Goal: Task Accomplishment & Management: Manage account settings

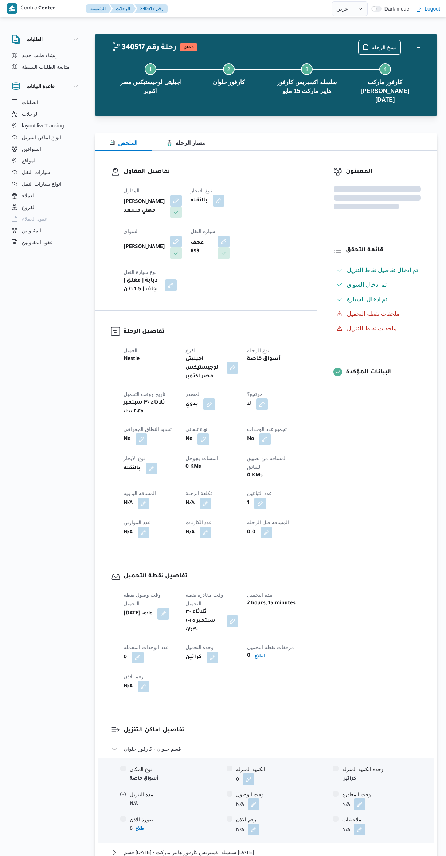
select select "ar"
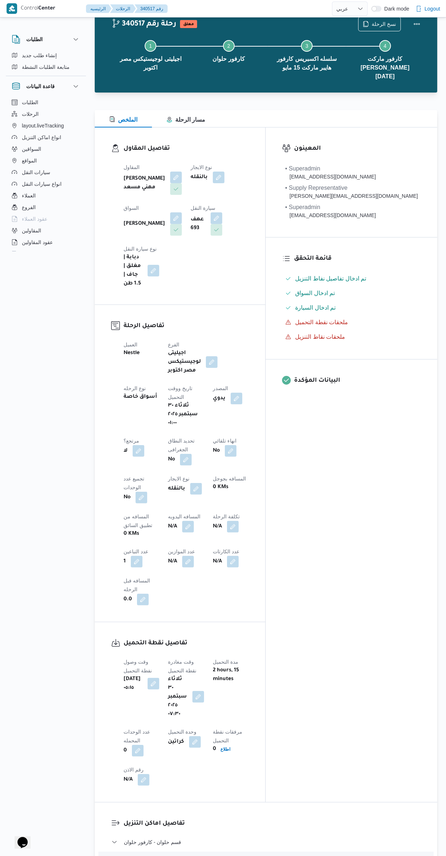
scroll to position [17, 0]
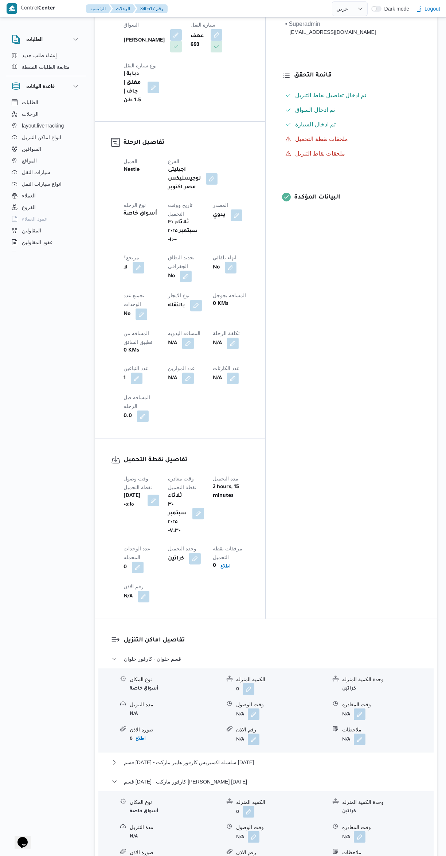
scroll to position [237, 0]
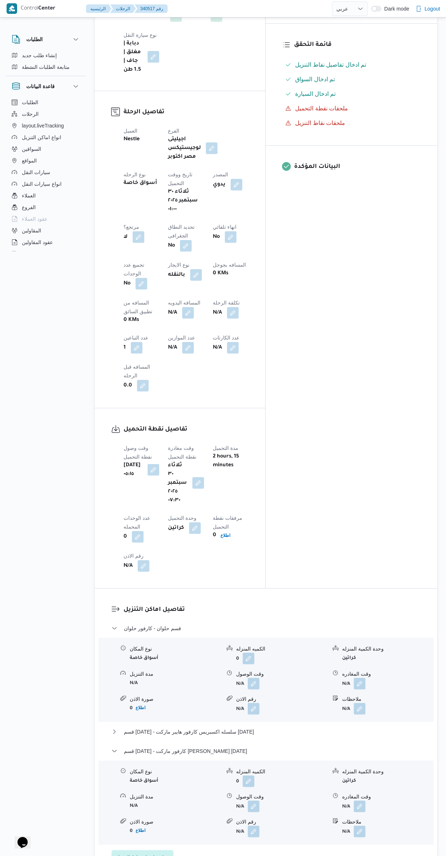
click at [363, 801] on button "button" at bounding box center [360, 807] width 12 height 12
click at [329, 664] on input "وقت المغادره" at bounding box center [340, 664] width 83 height 15
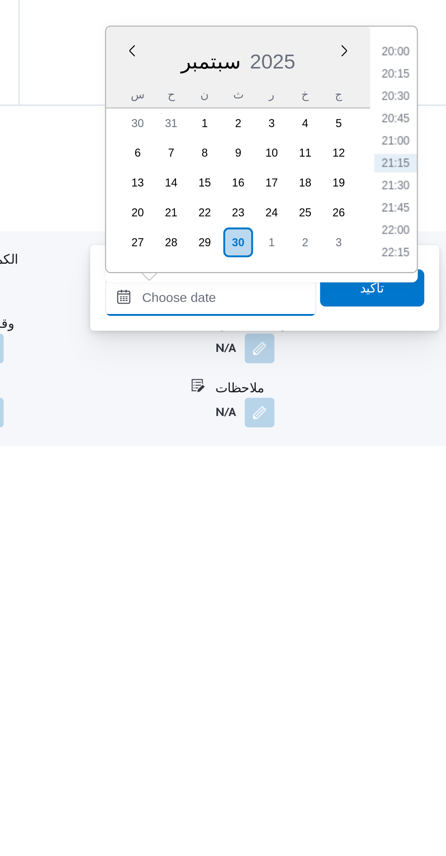
scroll to position [141, 0]
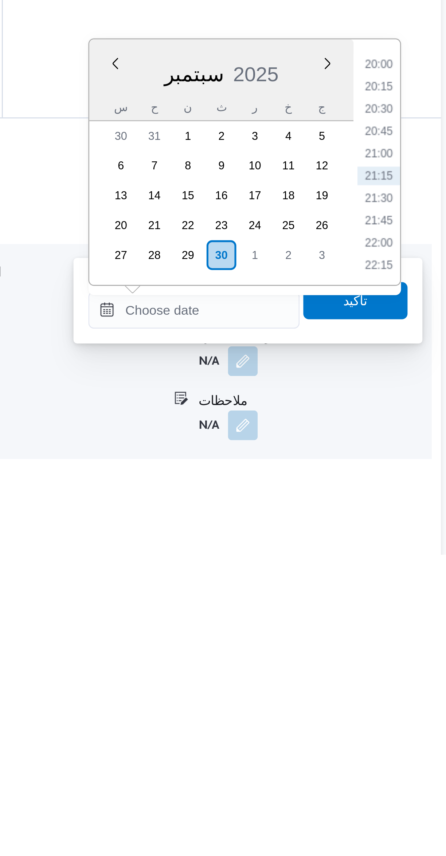
click at [412, 665] on li "20:00" at bounding box center [413, 664] width 17 height 7
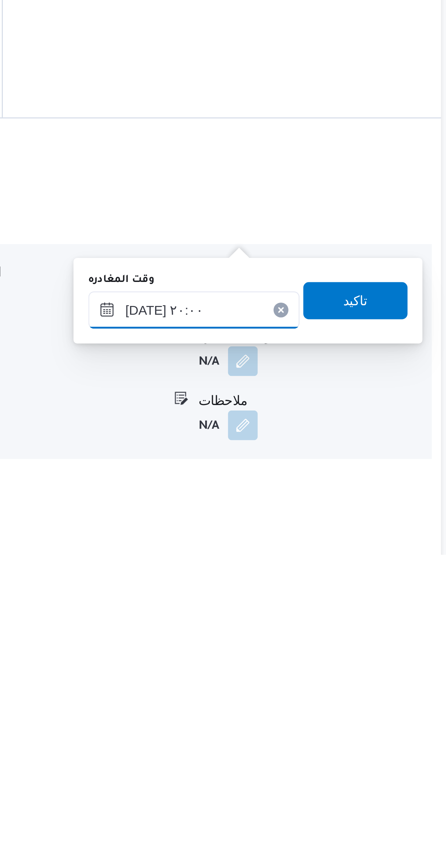
click at [352, 761] on input "٣٠/٠٩/٢٠٢٥ ٢٠:٠٠" at bounding box center [340, 760] width 83 height 15
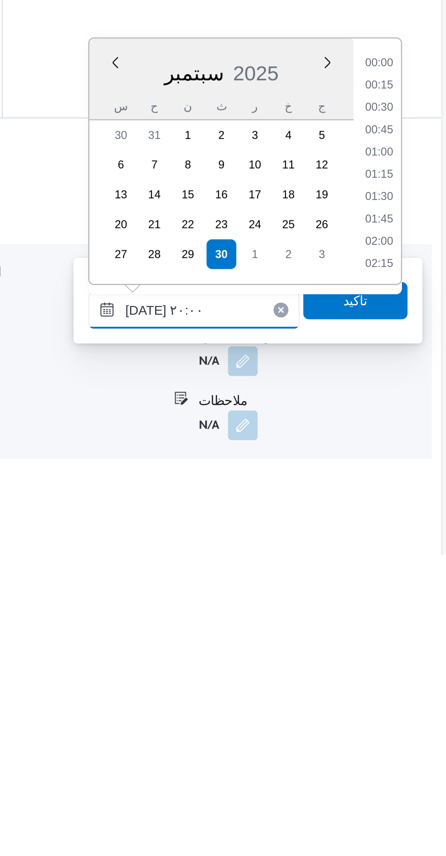
scroll to position [655, 0]
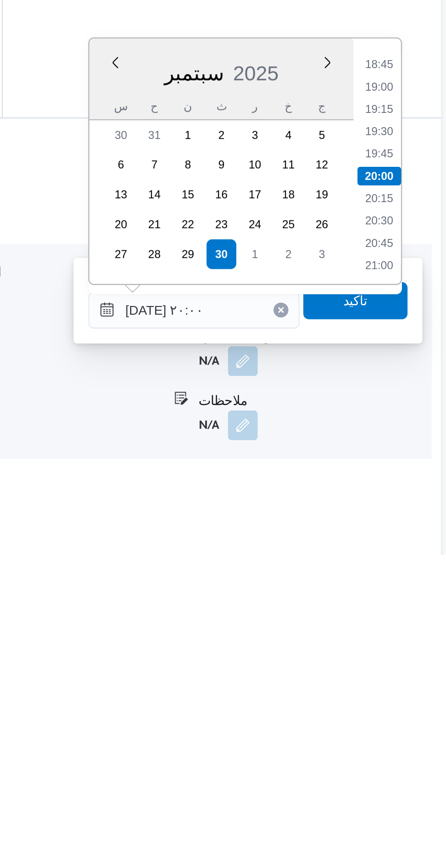
click at [413, 665] on li "18:45" at bounding box center [413, 664] width 17 height 7
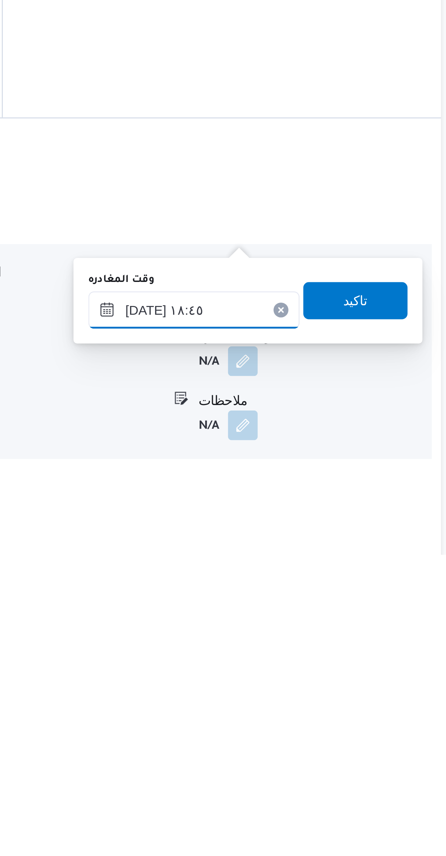
click at [355, 758] on input "٣٠/٠٩/٢٠٢٥ ١٨:٤٥" at bounding box center [340, 760] width 83 height 15
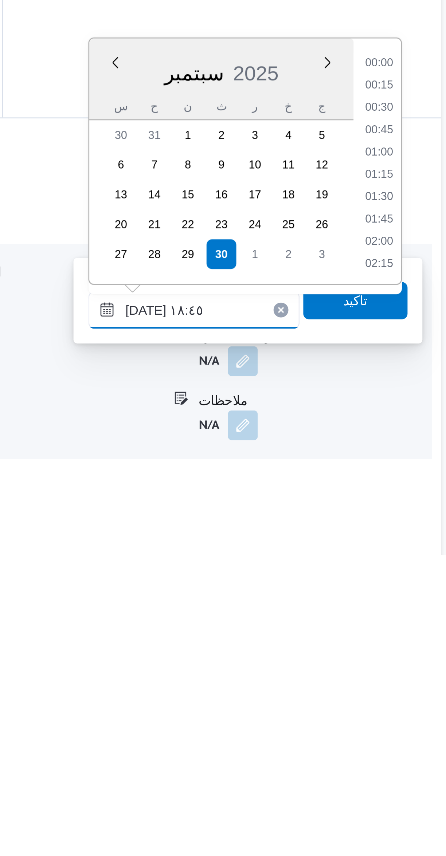
scroll to position [612, 0]
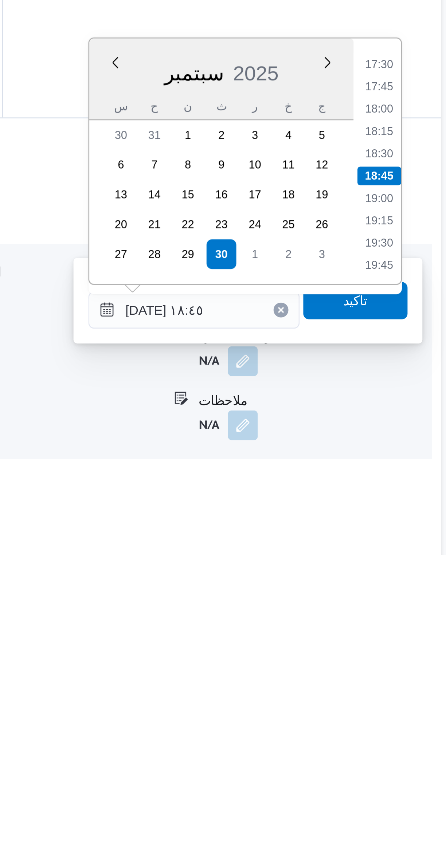
click at [411, 663] on li "17:30" at bounding box center [413, 664] width 17 height 7
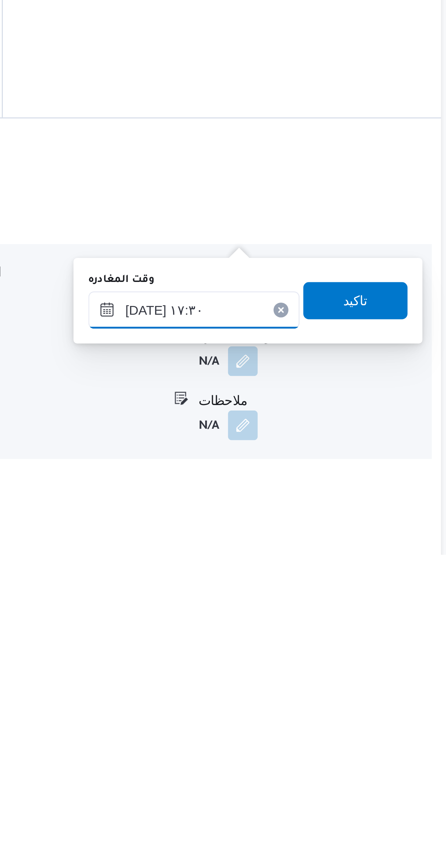
click at [354, 760] on input "٣٠/٠٩/٢٠٢٥ ١٧:٣٠" at bounding box center [340, 760] width 83 height 15
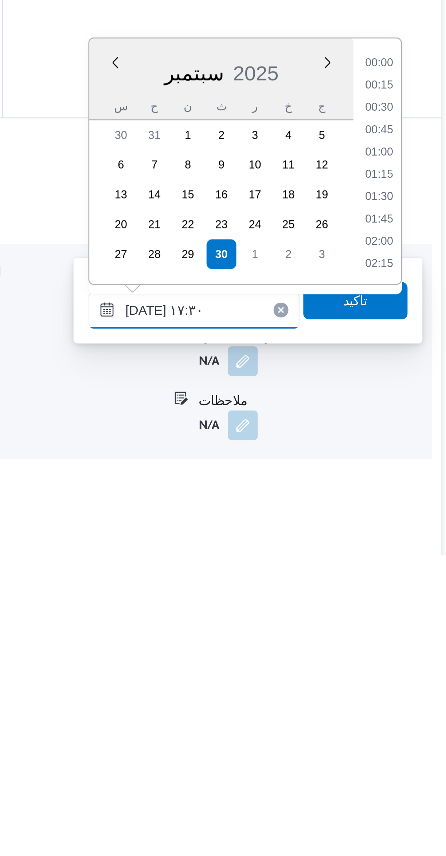
scroll to position [568, 0]
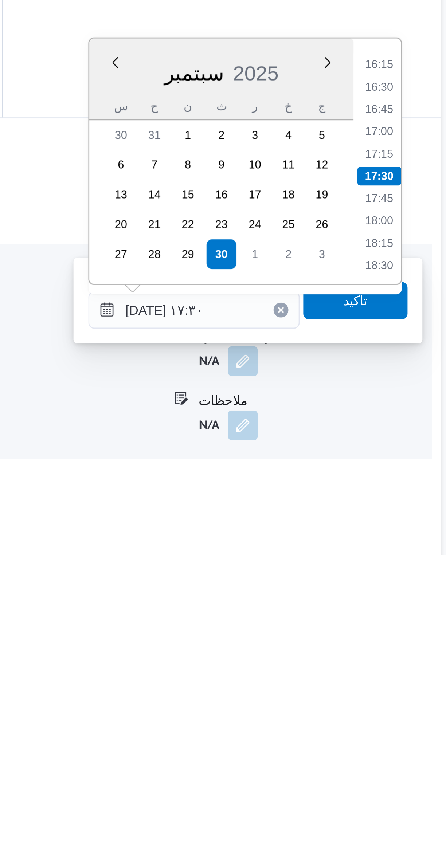
click at [416, 663] on li "16:15" at bounding box center [413, 664] width 17 height 7
type input "٣٠/٠٩/٢٠٢٥ ١٦:١٥"
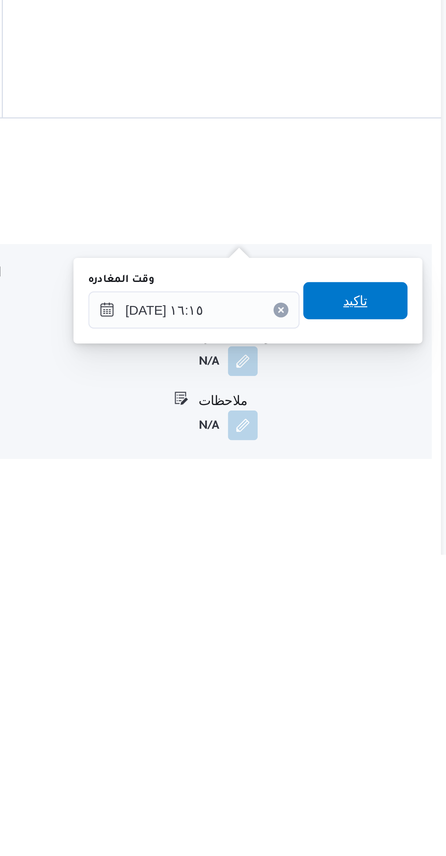
click at [400, 760] on span "تاكيد" at bounding box center [403, 757] width 9 height 9
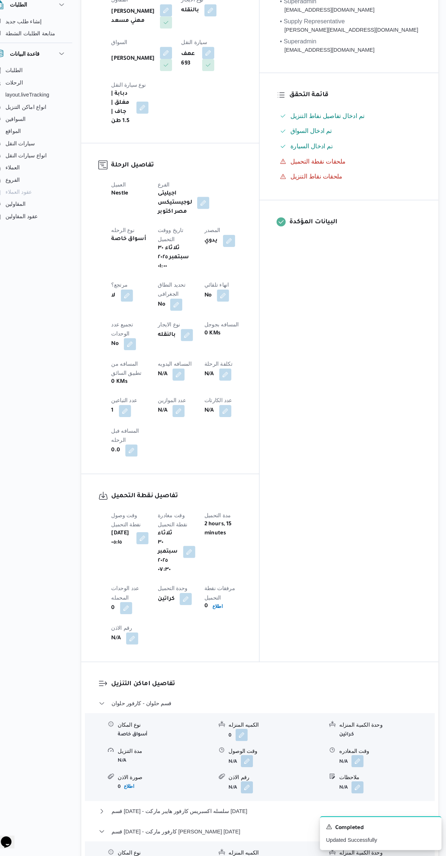
scroll to position [156, 0]
click at [182, 388] on button "button" at bounding box center [188, 394] width 12 height 12
click at [135, 329] on input "المسافه اليدويه" at bounding box center [125, 330] width 73 height 15
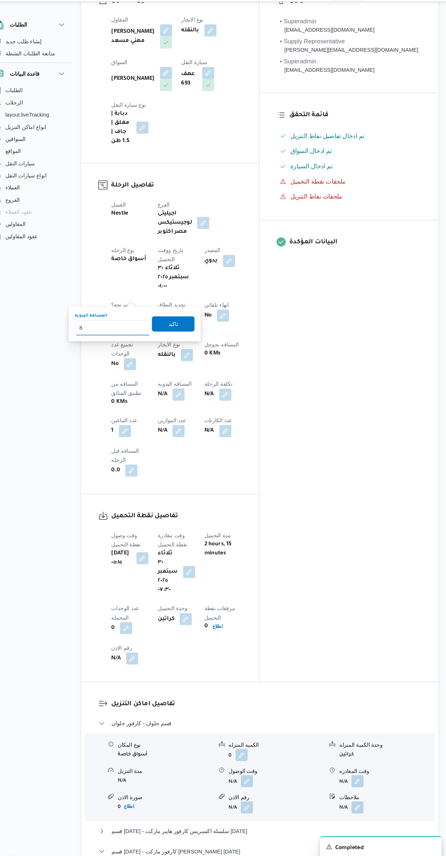
type input "85"
click at [187, 322] on span "تاكيد" at bounding box center [183, 326] width 41 height 15
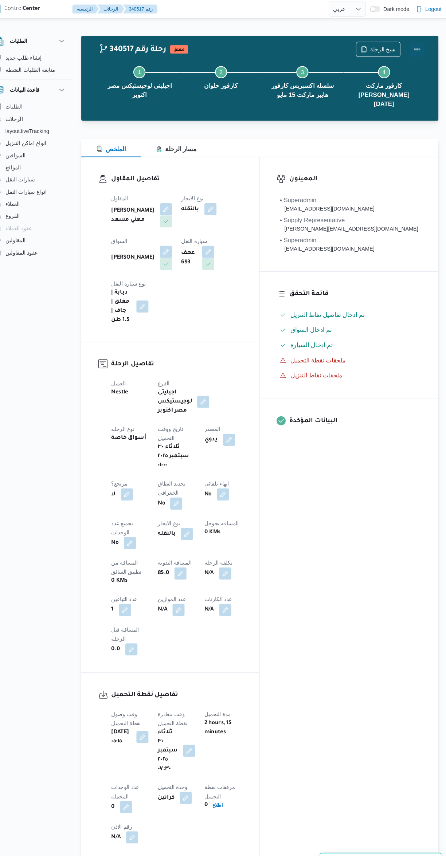
click at [419, 47] on button "Actions" at bounding box center [417, 47] width 15 height 15
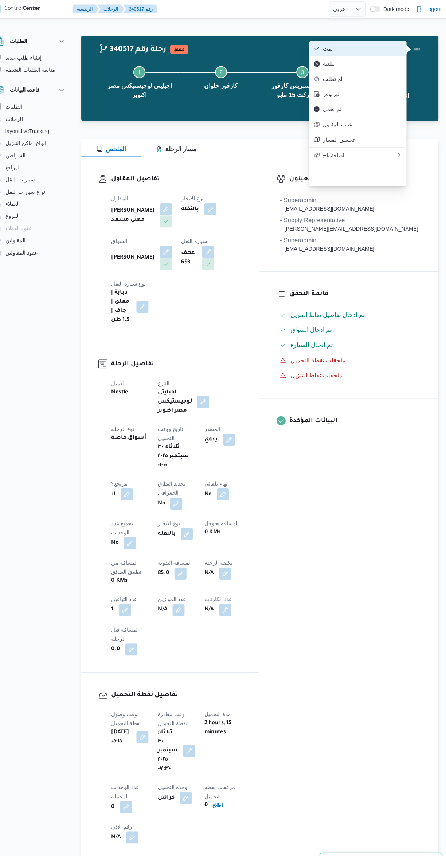
click at [368, 47] on span "تمت" at bounding box center [365, 47] width 76 height 6
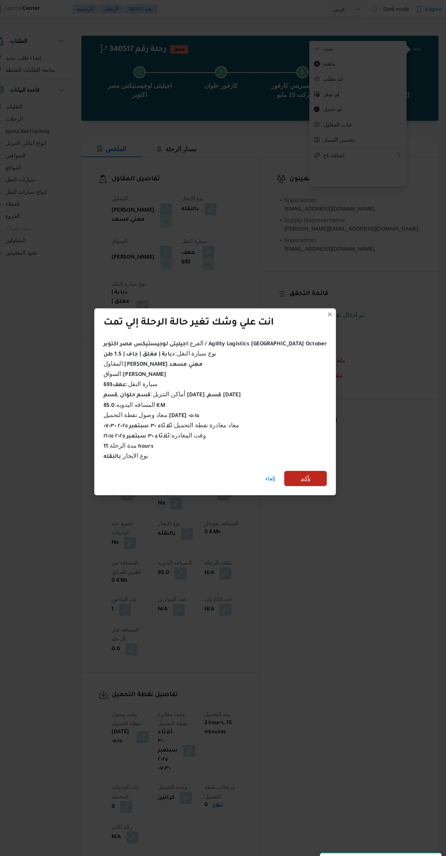
click at [306, 457] on span "تأكيد" at bounding box center [309, 459] width 41 height 15
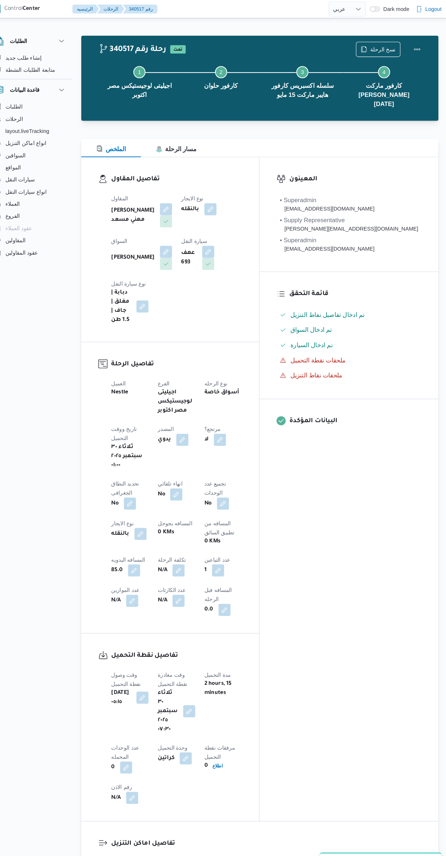
click at [383, 542] on div "المعينون • Superadmin [EMAIL_ADDRESS][DOMAIN_NAME] • Supply Representative [PER…" at bounding box center [352, 469] width 172 height 637
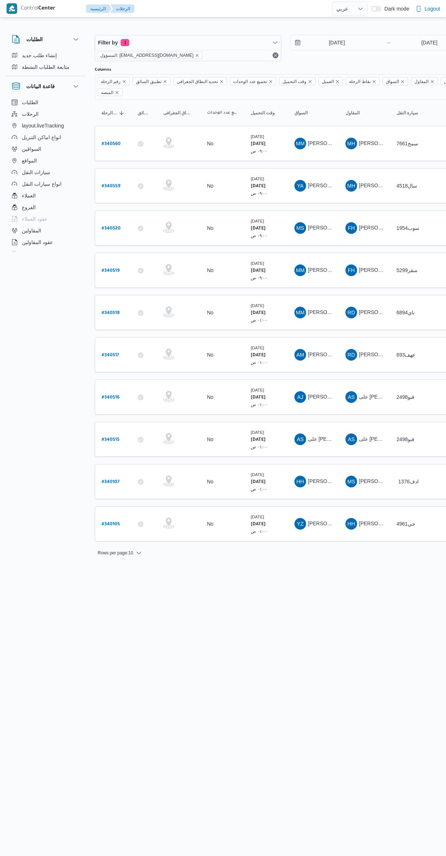
select select "ar"
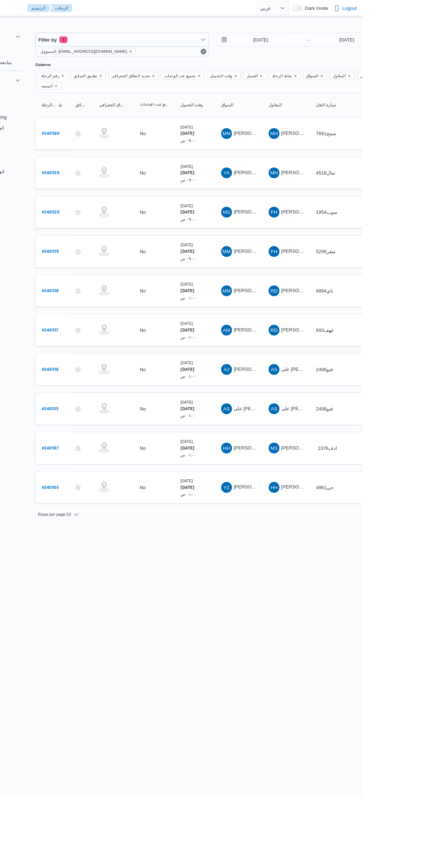
click at [110, 308] on link "# 340518" at bounding box center [111, 313] width 18 height 10
select select "ar"
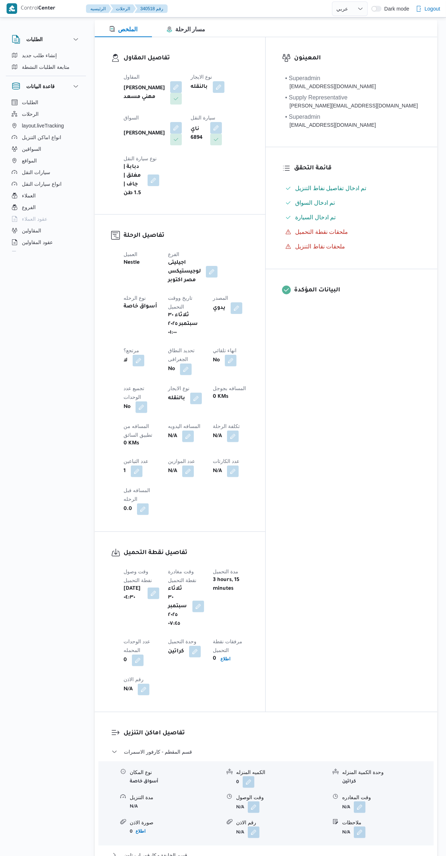
scroll to position [119, 0]
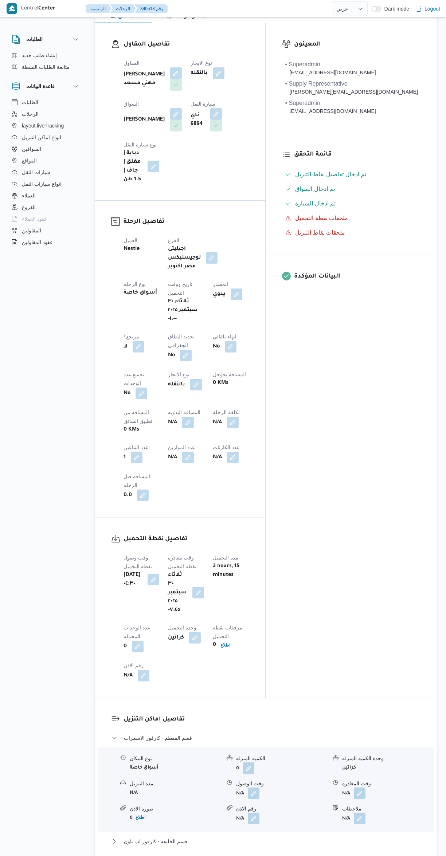
click at [249, 856] on button "قسم المقطم - كارفور النافورة المقطم" at bounding box center [266, 861] width 309 height 9
click at [324, 776] on input "وقت المغادره" at bounding box center [340, 776] width 83 height 15
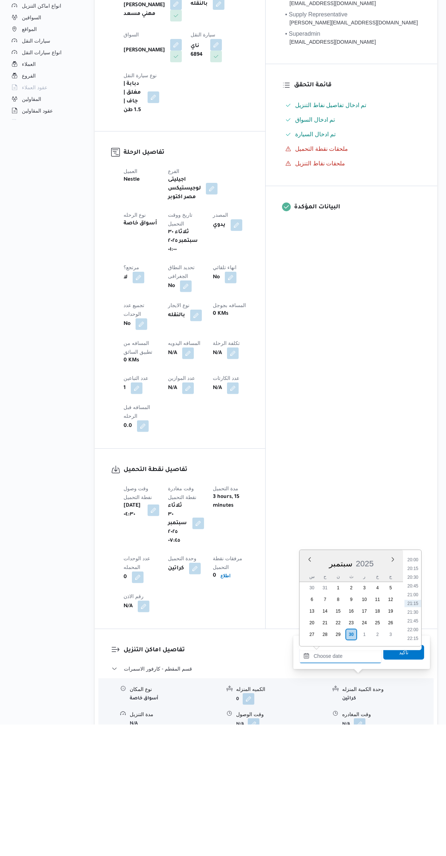
scroll to position [0, 0]
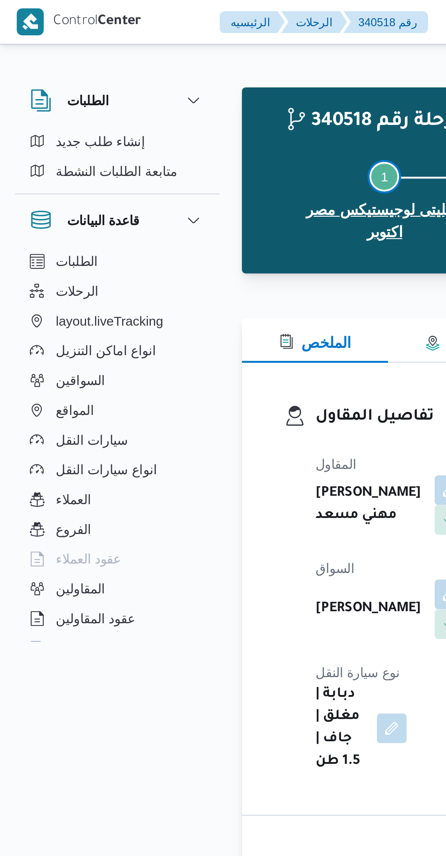
click at [122, 101] on button "Step 1 is incomplete 1 اجيليتى لوجيستيكس مصر اكتوبر" at bounding box center [151, 78] width 78 height 47
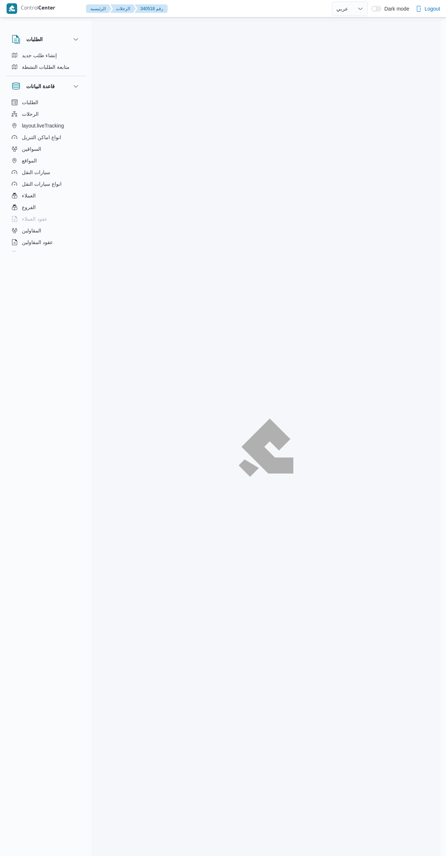
select select "ar"
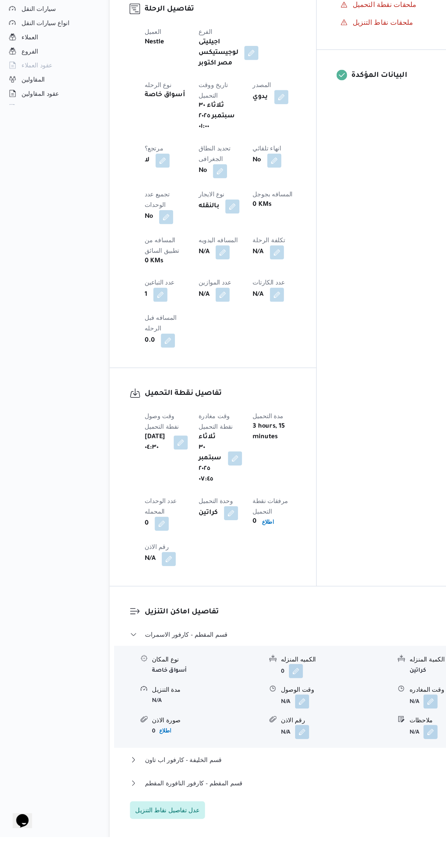
scroll to position [169, 0]
click at [244, 807] on button "قسم المقطم - كارفور النافورة المقطم" at bounding box center [266, 811] width 309 height 9
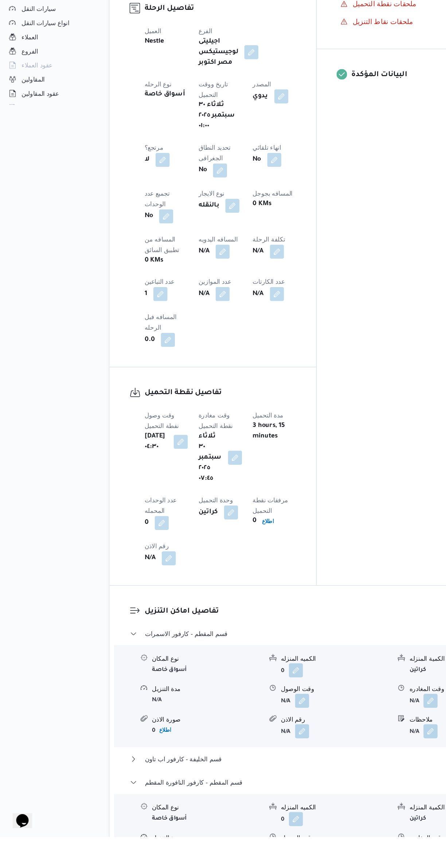
click at [356, 856] on button "button" at bounding box center [360, 867] width 12 height 12
click at [323, 725] on input "وقت المغادره" at bounding box center [340, 726] width 83 height 15
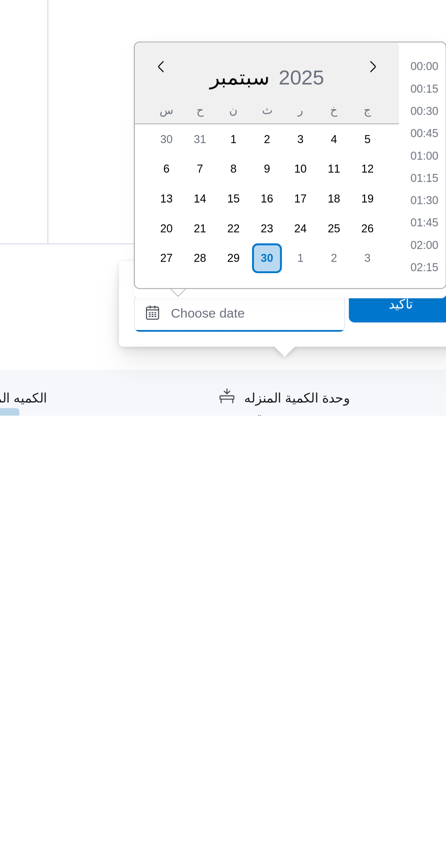
scroll to position [699, 0]
click at [410, 722] on li "20:00" at bounding box center [413, 719] width 17 height 7
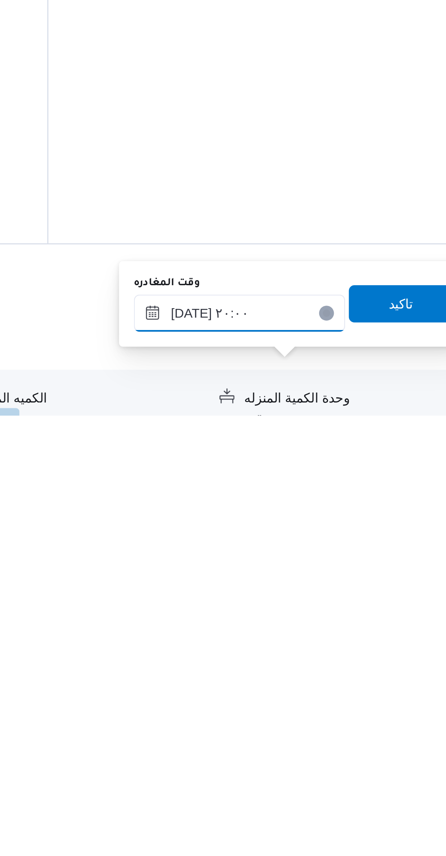
scroll to position [28, 0]
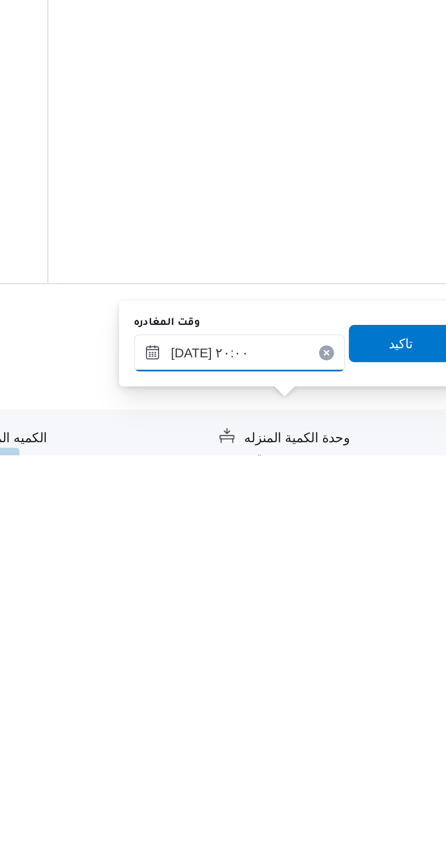
click at [353, 816] on input "٣٠/٠٩/٢٠٢٥ ٢٠:٠٠" at bounding box center [340, 816] width 83 height 15
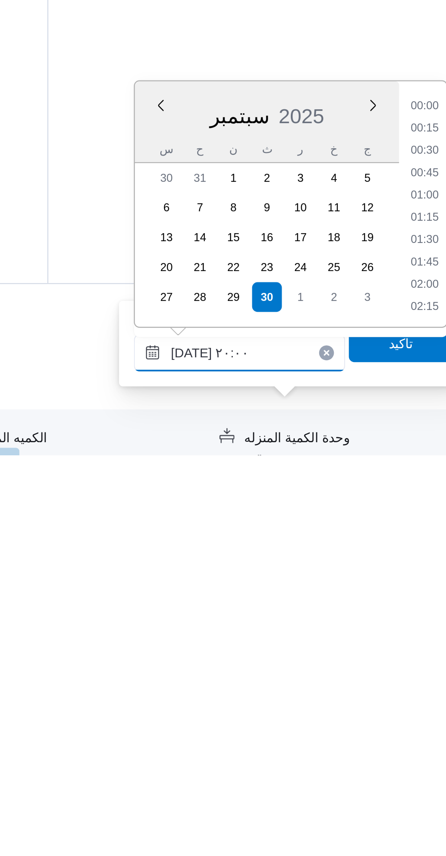
scroll to position [655, 0]
click at [409, 718] on li "18:45" at bounding box center [413, 719] width 17 height 7
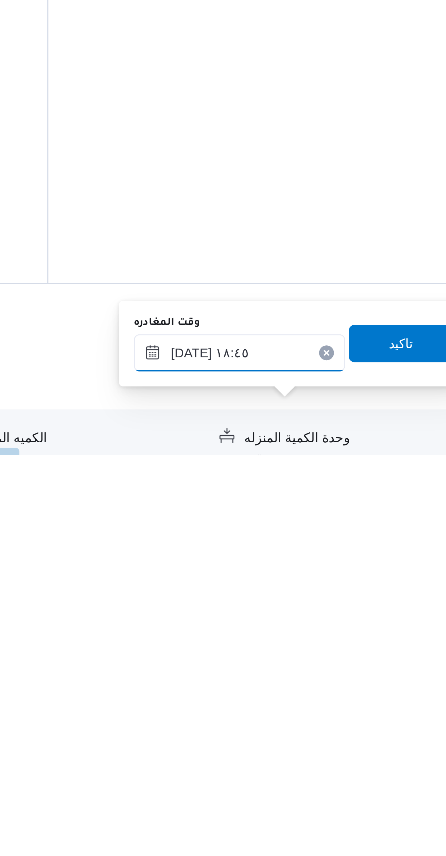
click at [355, 813] on input "٣٠/٠٩/٢٠٢٥ ١٨:٤٥" at bounding box center [340, 816] width 83 height 15
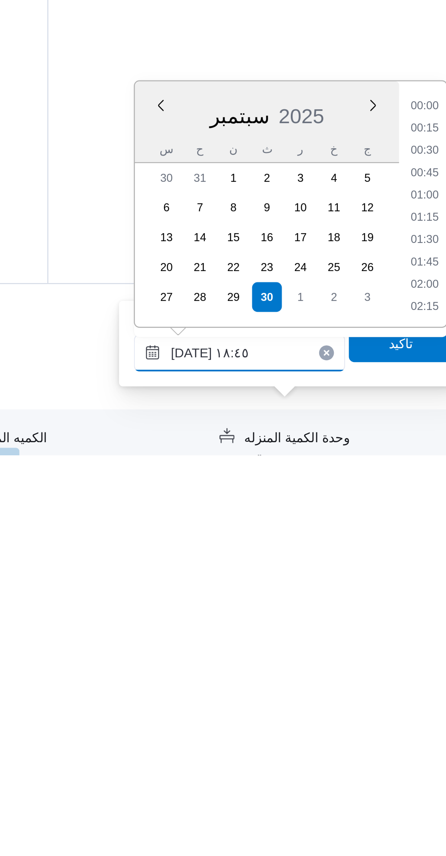
scroll to position [612, 0]
click at [411, 719] on li "17:30" at bounding box center [413, 719] width 17 height 7
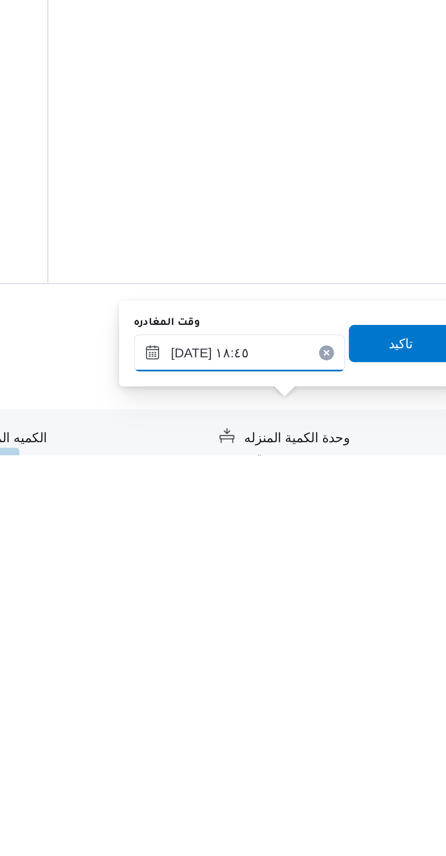
type input "٣٠/٠٩/٢٠٢٥ ١٧:٣٠"
click at [402, 810] on span "تاكيد" at bounding box center [403, 812] width 41 height 15
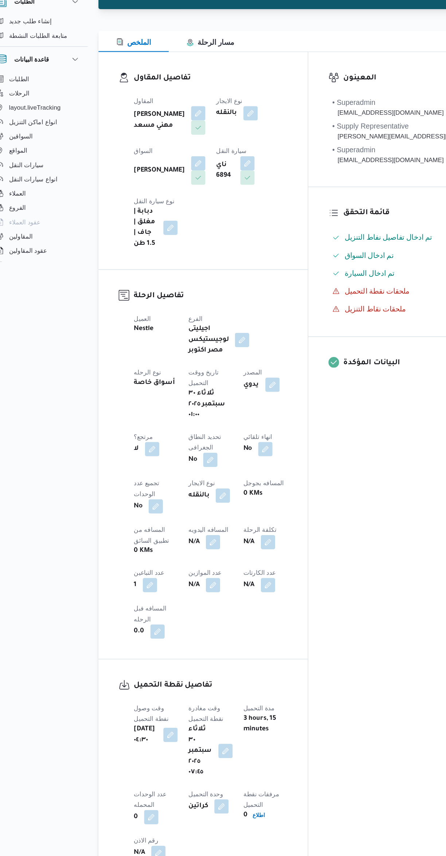
scroll to position [62, 0]
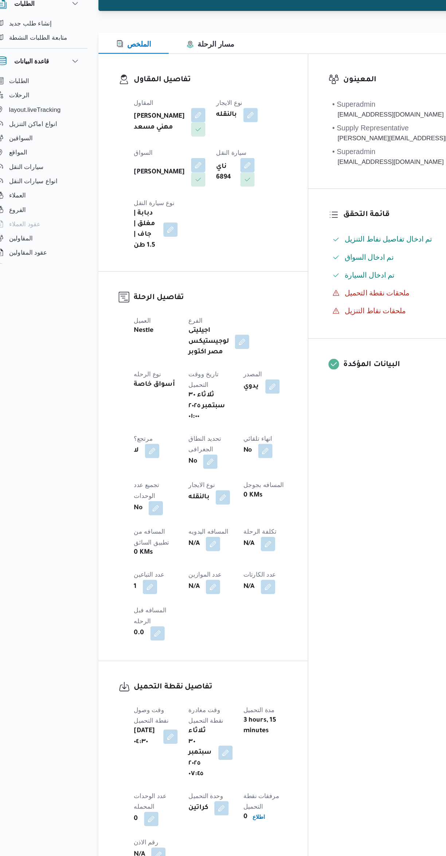
click at [182, 474] on button "button" at bounding box center [188, 480] width 12 height 12
click at [119, 406] on label "المسافه اليدويه" at bounding box center [104, 407] width 31 height 6
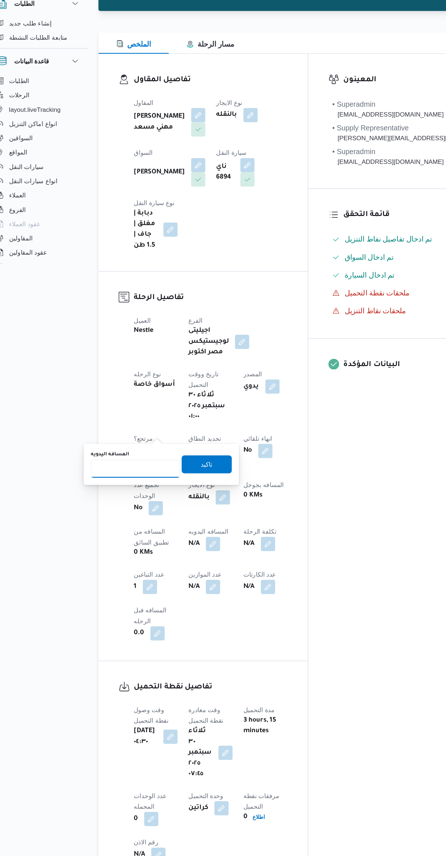
click at [119, 411] on input "المسافه اليدويه" at bounding box center [125, 418] width 73 height 15
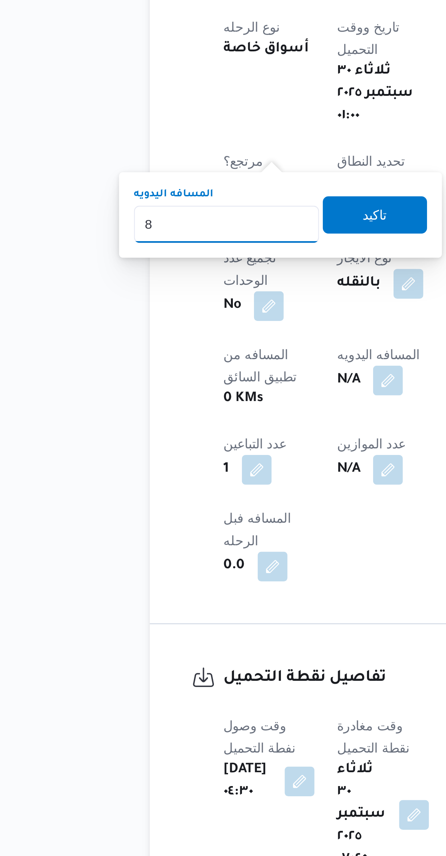
type input "88"
click at [177, 409] on span "تاكيد" at bounding box center [183, 415] width 41 height 15
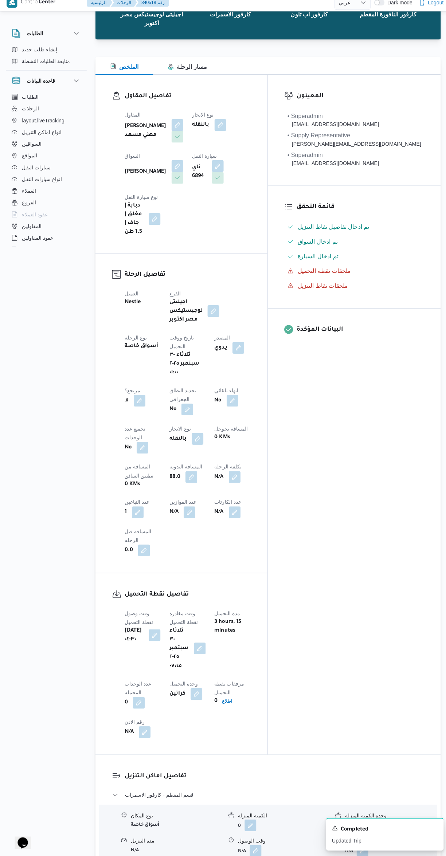
scroll to position [0, 0]
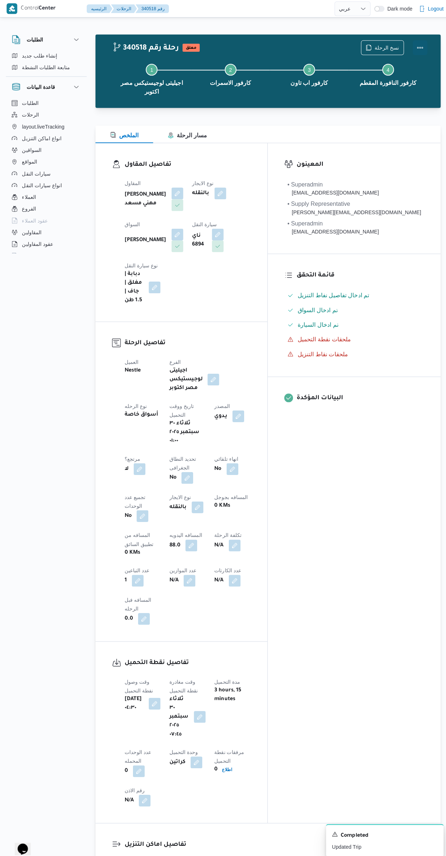
click at [419, 47] on button "Actions" at bounding box center [417, 47] width 15 height 15
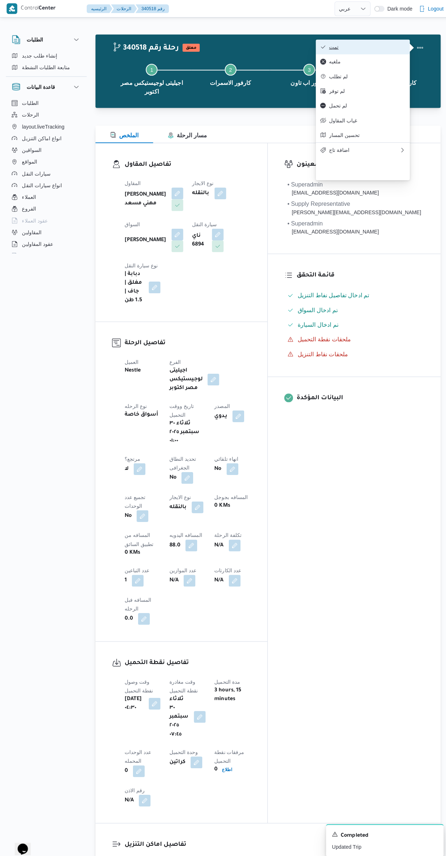
click at [365, 48] on span "تمت" at bounding box center [365, 47] width 76 height 6
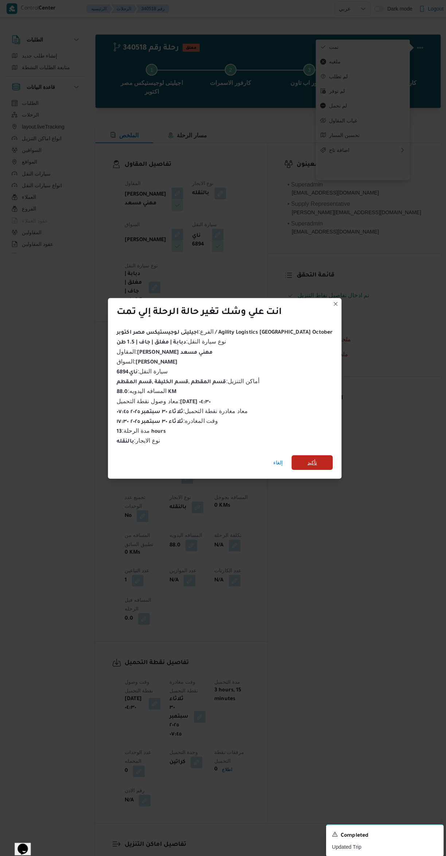
click at [306, 454] on span "تأكيد" at bounding box center [309, 459] width 41 height 15
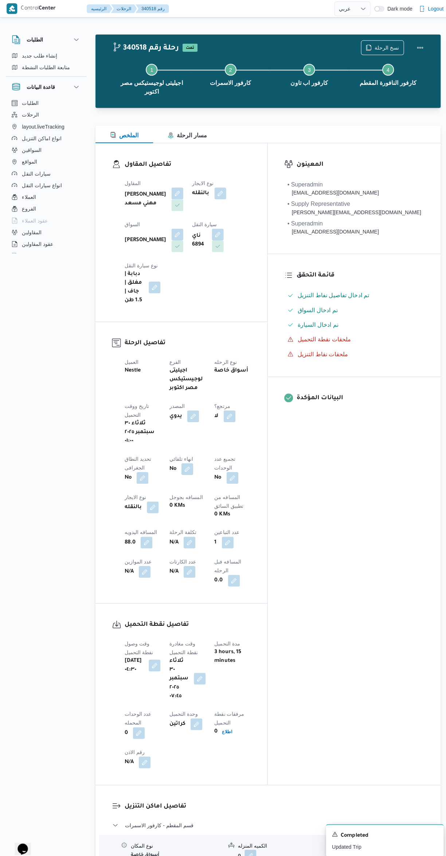
click at [376, 563] on div "المعينون • Superadmin [EMAIL_ADDRESS][DOMAIN_NAME] • Supply Representative [PER…" at bounding box center [352, 460] width 172 height 637
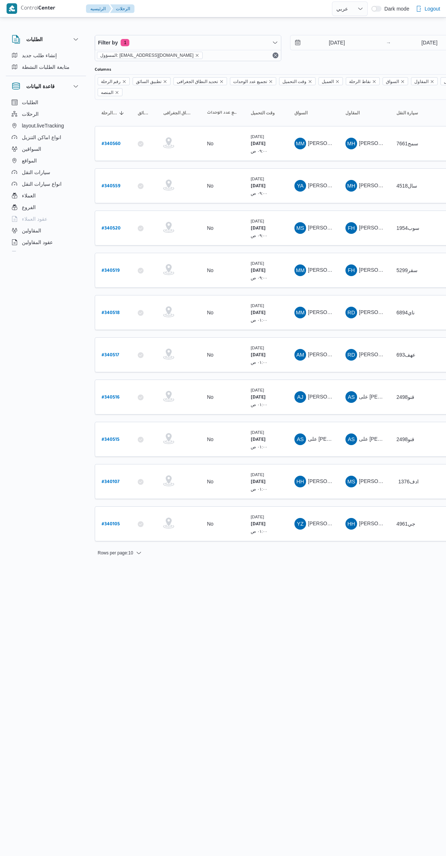
select select "ar"
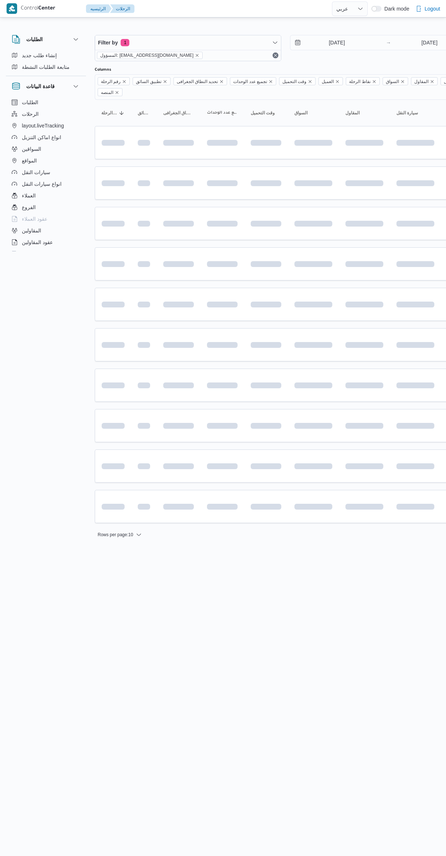
select select "ar"
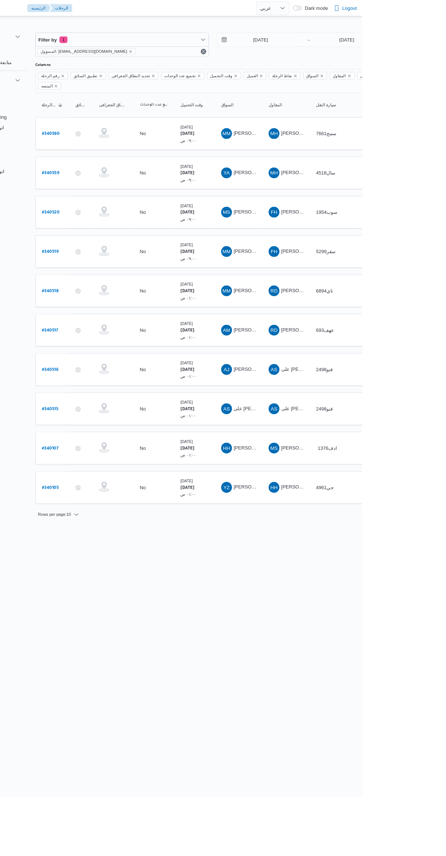
click at [110, 522] on b "# 340105" at bounding box center [111, 524] width 18 height 5
select select "ar"
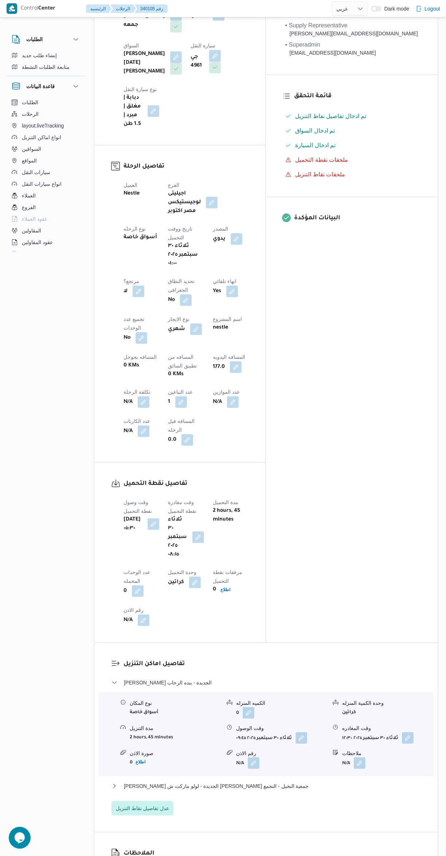
scroll to position [177, 0]
click at [286, 782] on button "[PERSON_NAME] الجديدة - لولو ماركت ش [PERSON_NAME] جمعية النخيل - التجمع" at bounding box center [266, 786] width 309 height 9
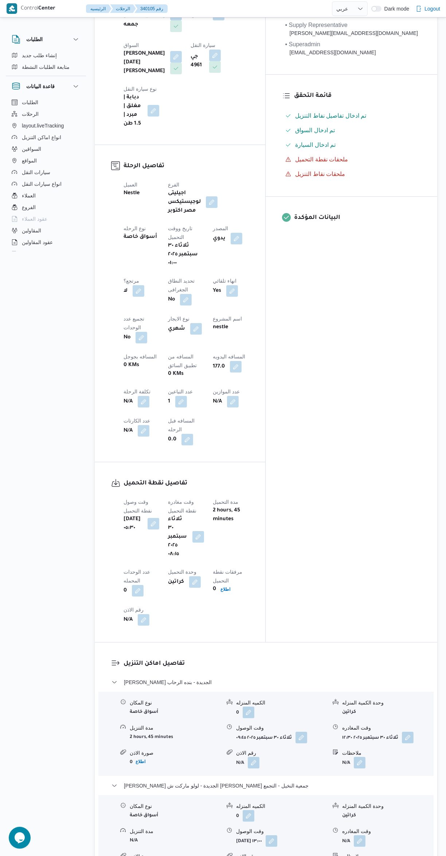
scroll to position [247, 0]
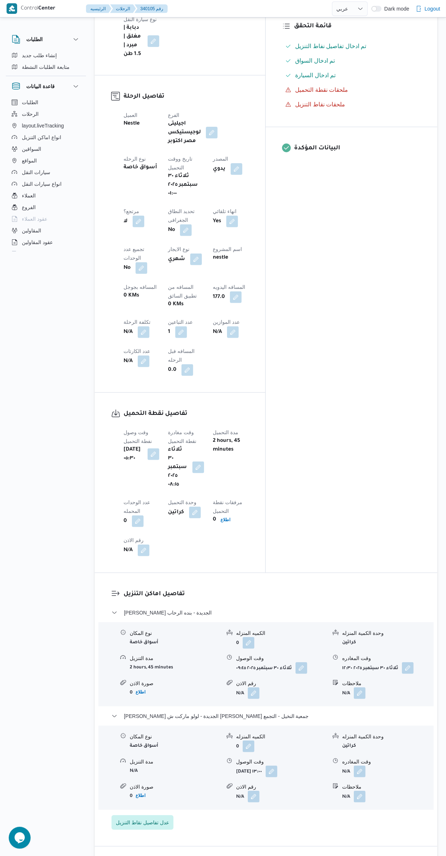
click at [363, 766] on button "button" at bounding box center [360, 772] width 12 height 12
click at [329, 655] on input "وقت المغادره" at bounding box center [340, 655] width 83 height 15
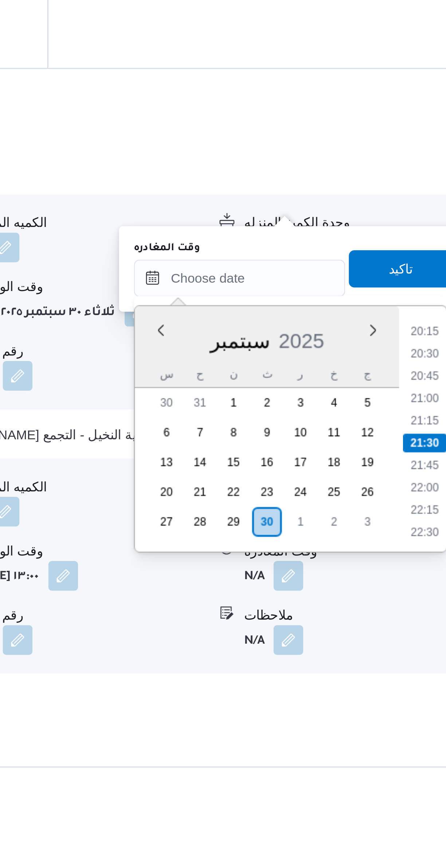
click at [410, 677] on li "20:15" at bounding box center [413, 675] width 17 height 7
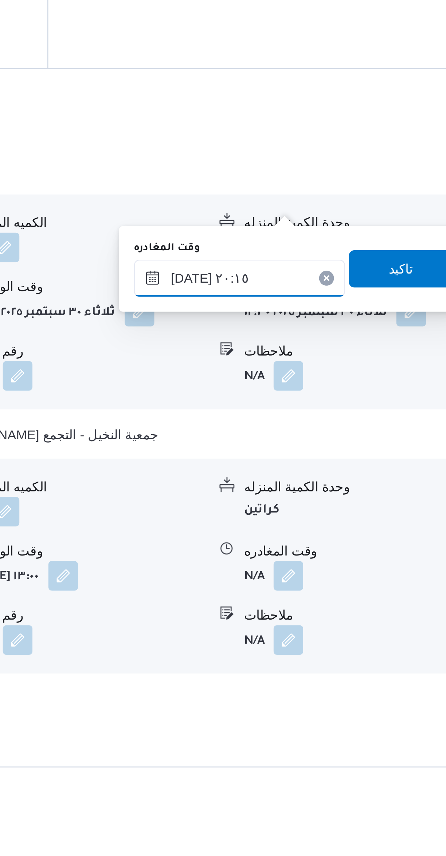
click at [350, 652] on input "[DATE] ٢٠:١٥" at bounding box center [340, 655] width 83 height 15
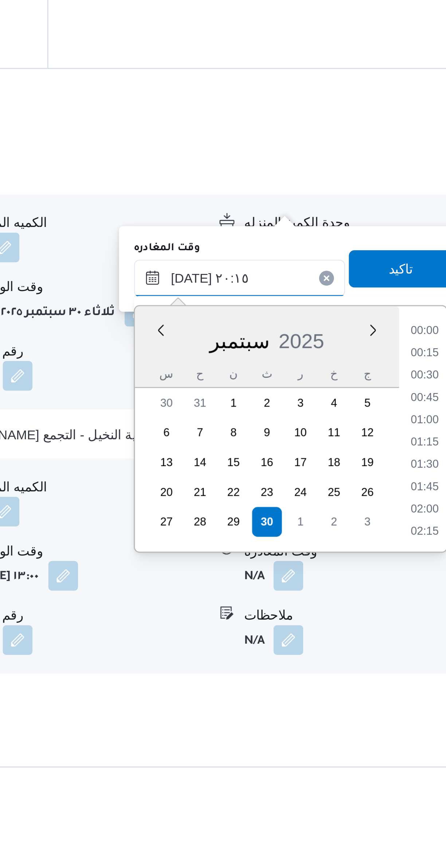
scroll to position [664, 0]
click at [409, 673] on li "19:00" at bounding box center [413, 676] width 17 height 7
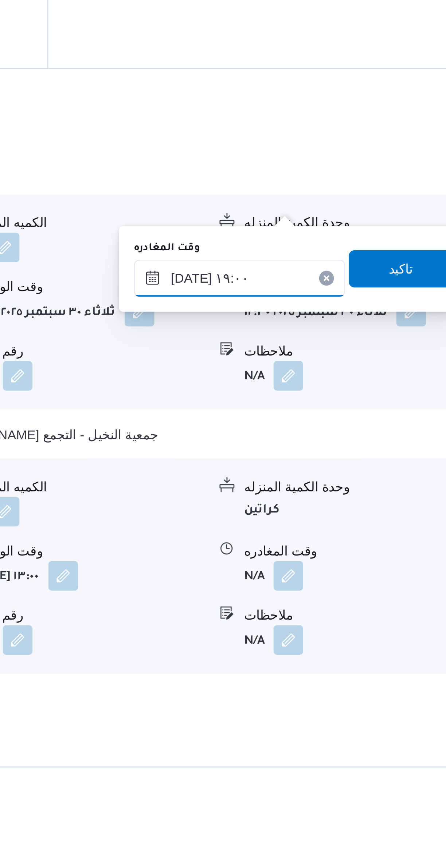
click at [345, 653] on input "[DATE] ١٩:٠٠" at bounding box center [340, 655] width 83 height 15
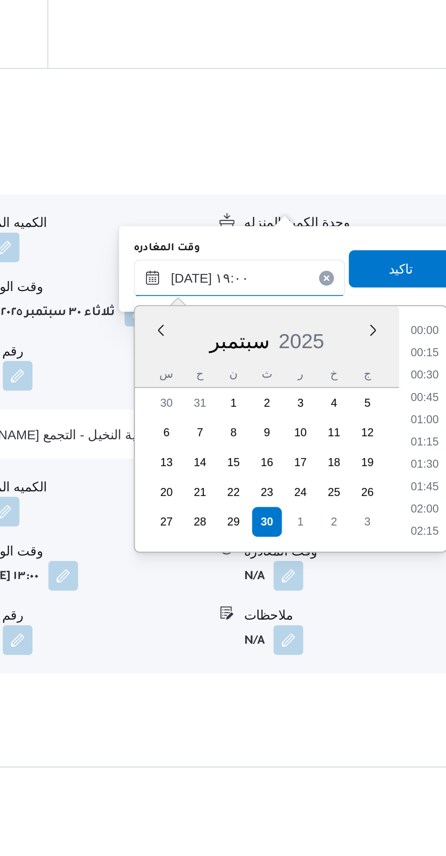
scroll to position [620, 0]
click at [408, 677] on li "17:45" at bounding box center [413, 676] width 17 height 7
type input "[DATE] ١٧:٤٥"
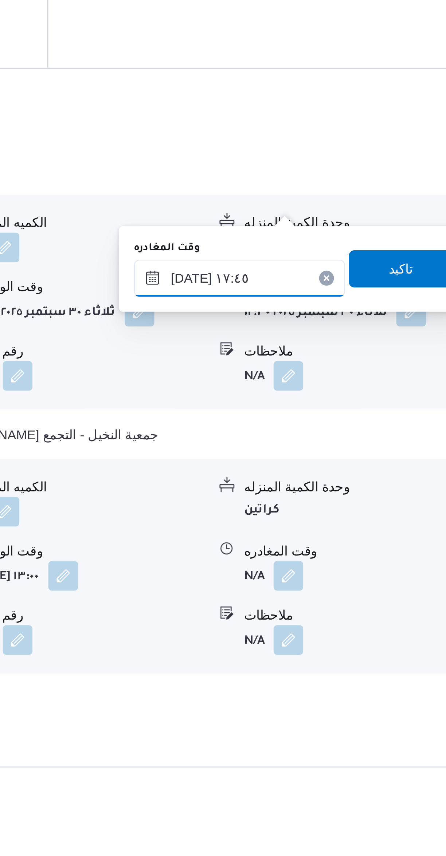
click at [345, 657] on input "[DATE] ١٧:٤٥" at bounding box center [340, 655] width 83 height 15
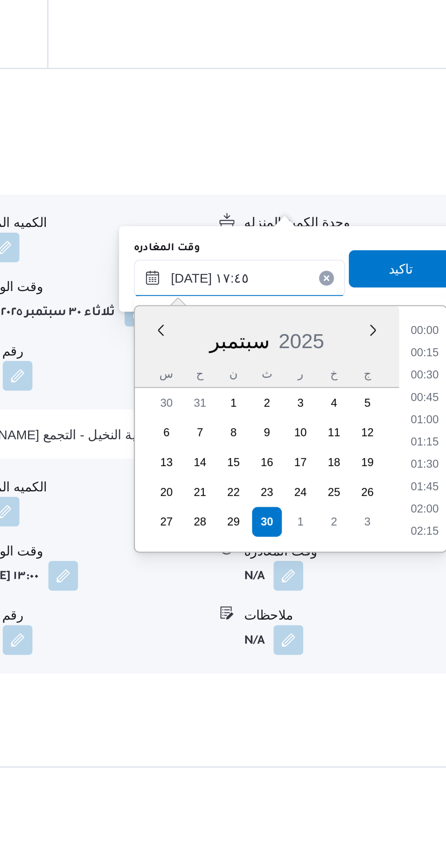
scroll to position [577, 0]
click at [345, 657] on input "[DATE] ١٧:٤٥" at bounding box center [340, 655] width 83 height 15
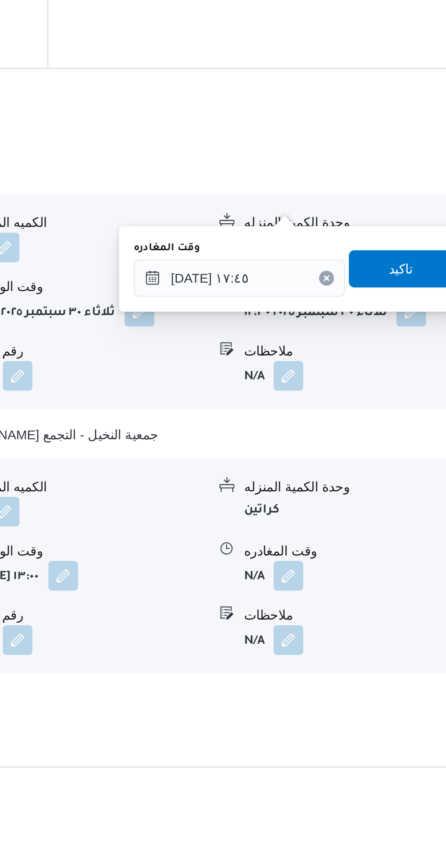
scroll to position [247, 0]
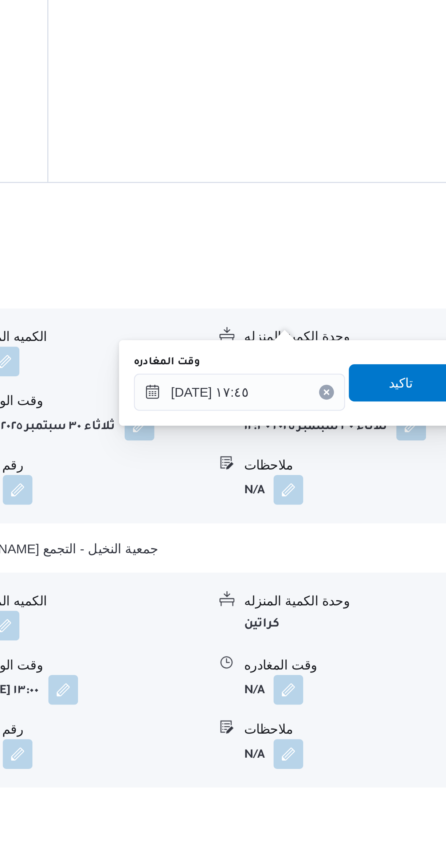
click at [399, 726] on div "نوع المكان أسواق خاصة الكميه المنزله 0 وحدة الكمية المنزله كراتين مدة التنزيل N…" at bounding box center [265, 767] width 341 height 83
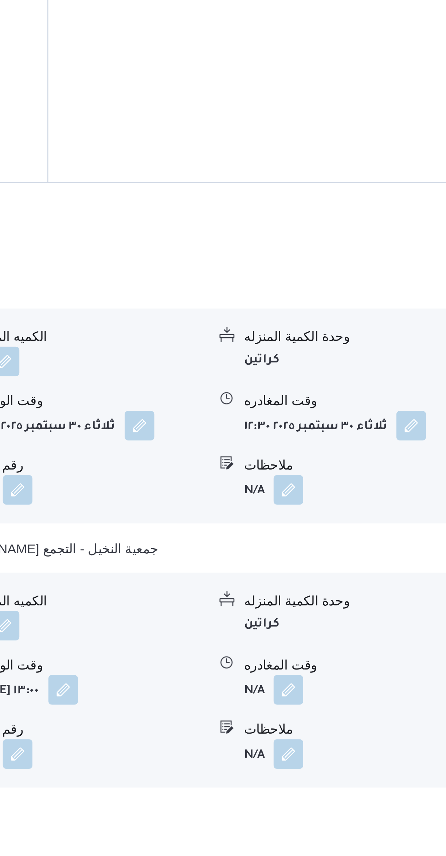
click at [360, 766] on button "button" at bounding box center [360, 772] width 12 height 12
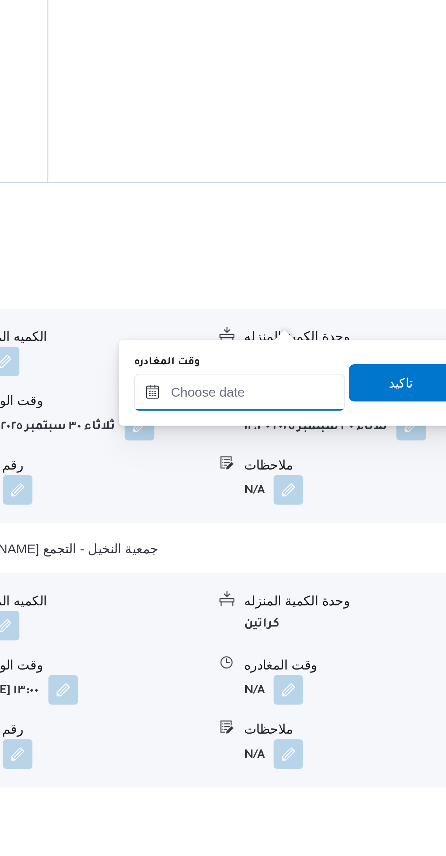
click at [346, 656] on input "وقت المغادره" at bounding box center [340, 655] width 83 height 15
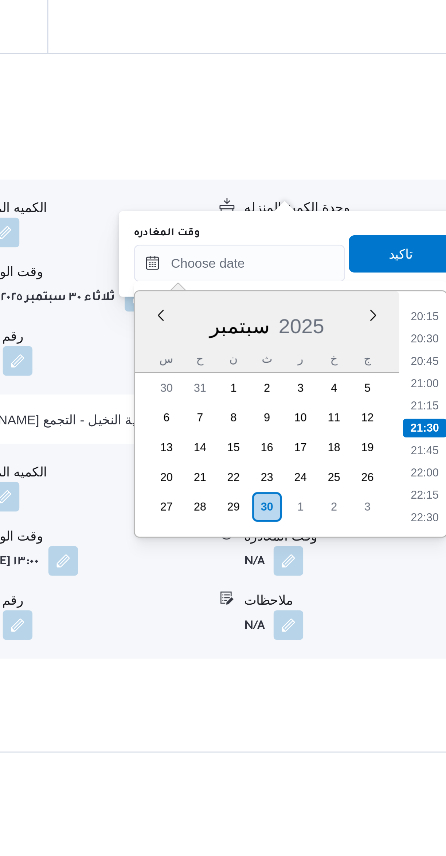
click at [408, 676] on li "20:15" at bounding box center [413, 675] width 17 height 7
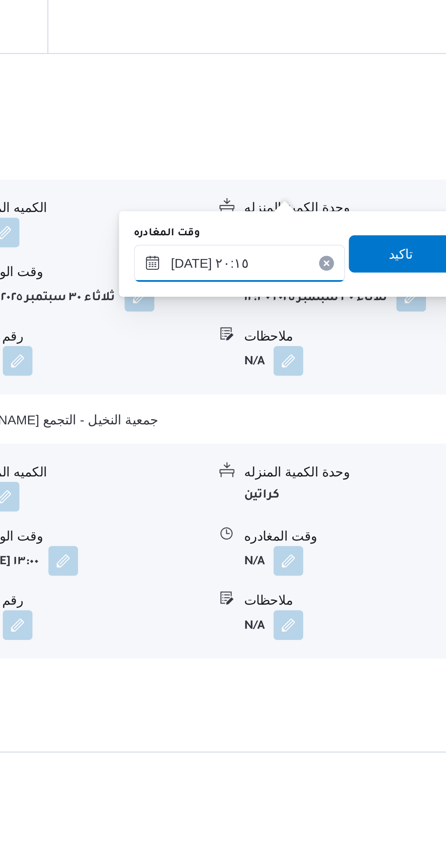
click at [342, 656] on input "[DATE] ٢٠:١٥" at bounding box center [340, 655] width 83 height 15
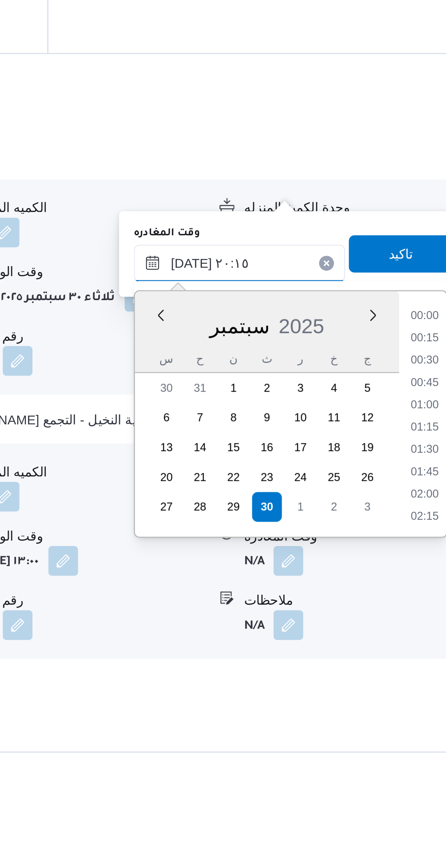
scroll to position [664, 0]
click at [411, 675] on li "19:00" at bounding box center [413, 675] width 17 height 7
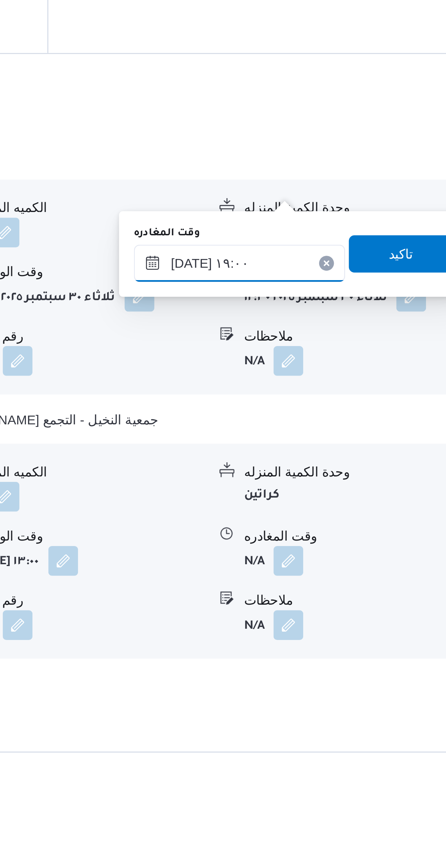
click at [351, 654] on input "[DATE] ١٩:٠٠" at bounding box center [340, 655] width 83 height 15
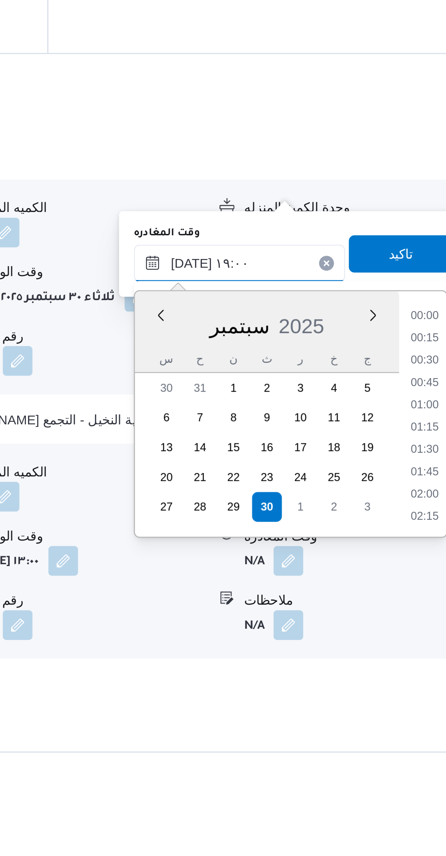
scroll to position [620, 0]
click at [411, 676] on li "17:45" at bounding box center [413, 675] width 17 height 7
type input "[DATE] ١٧:٤٥"
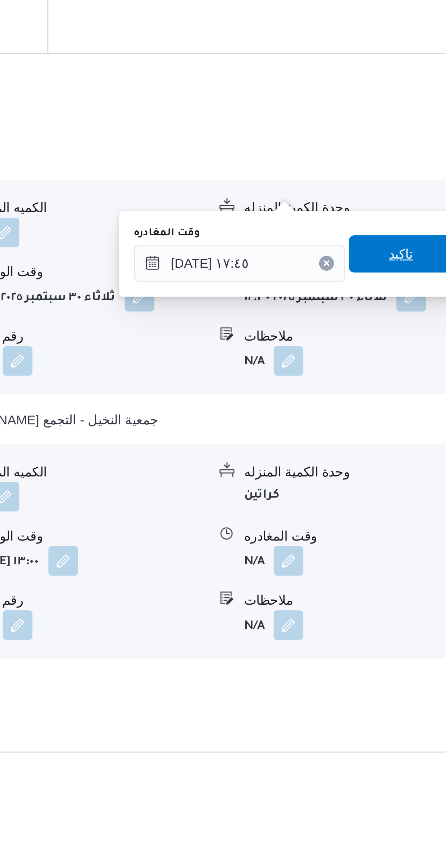
click at [403, 652] on span "تاكيد" at bounding box center [403, 651] width 41 height 15
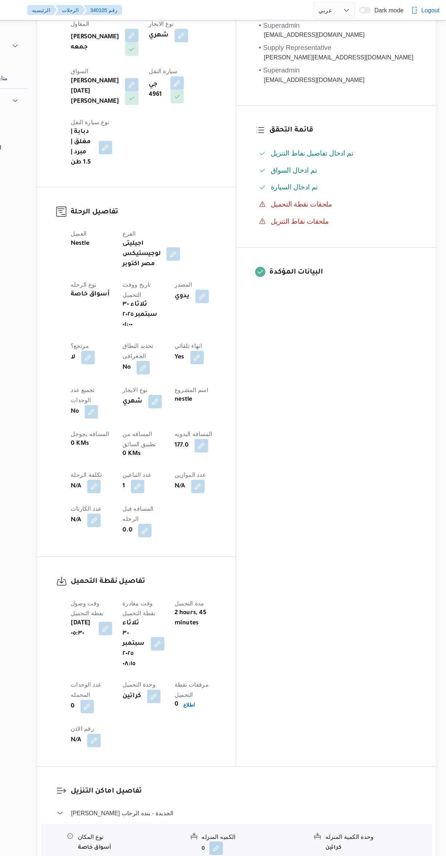
scroll to position [36, 0]
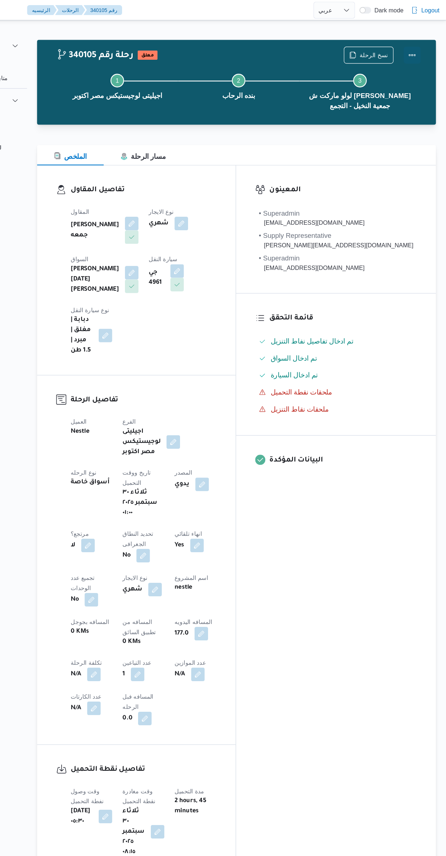
click at [417, 52] on button "Actions" at bounding box center [417, 47] width 15 height 15
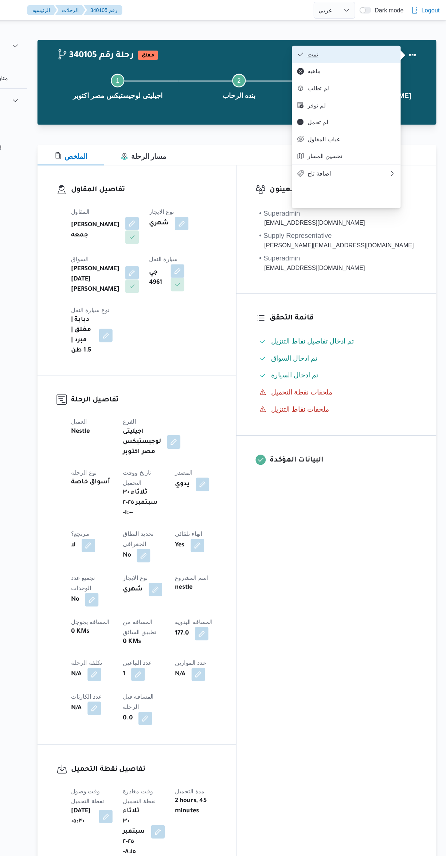
click at [371, 44] on span "تمت" at bounding box center [365, 47] width 76 height 6
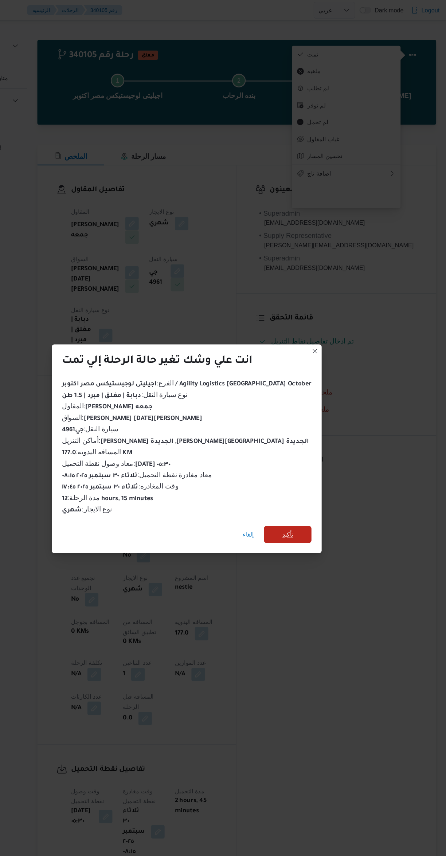
click at [309, 454] on span "تأكيد" at bounding box center [309, 459] width 41 height 15
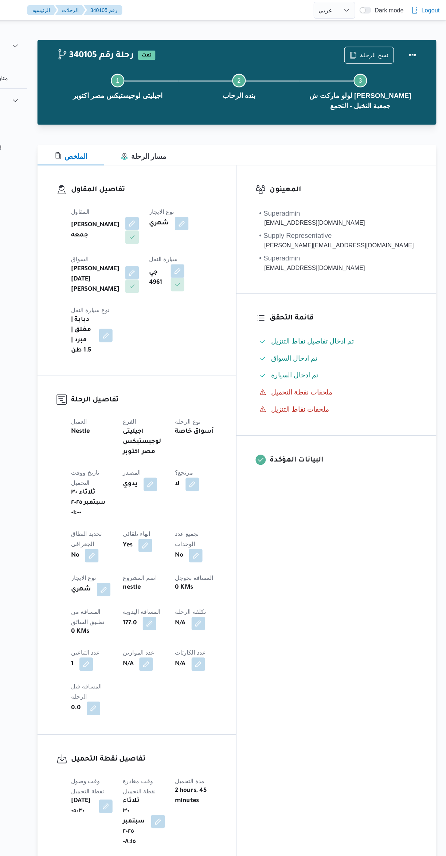
click at [373, 544] on div "المعينون • Superadmin [EMAIL_ADDRESS][DOMAIN_NAME] • Supply Representative [PER…" at bounding box center [352, 476] width 172 height 669
select select "ar"
